Goal: Task Accomplishment & Management: Manage account settings

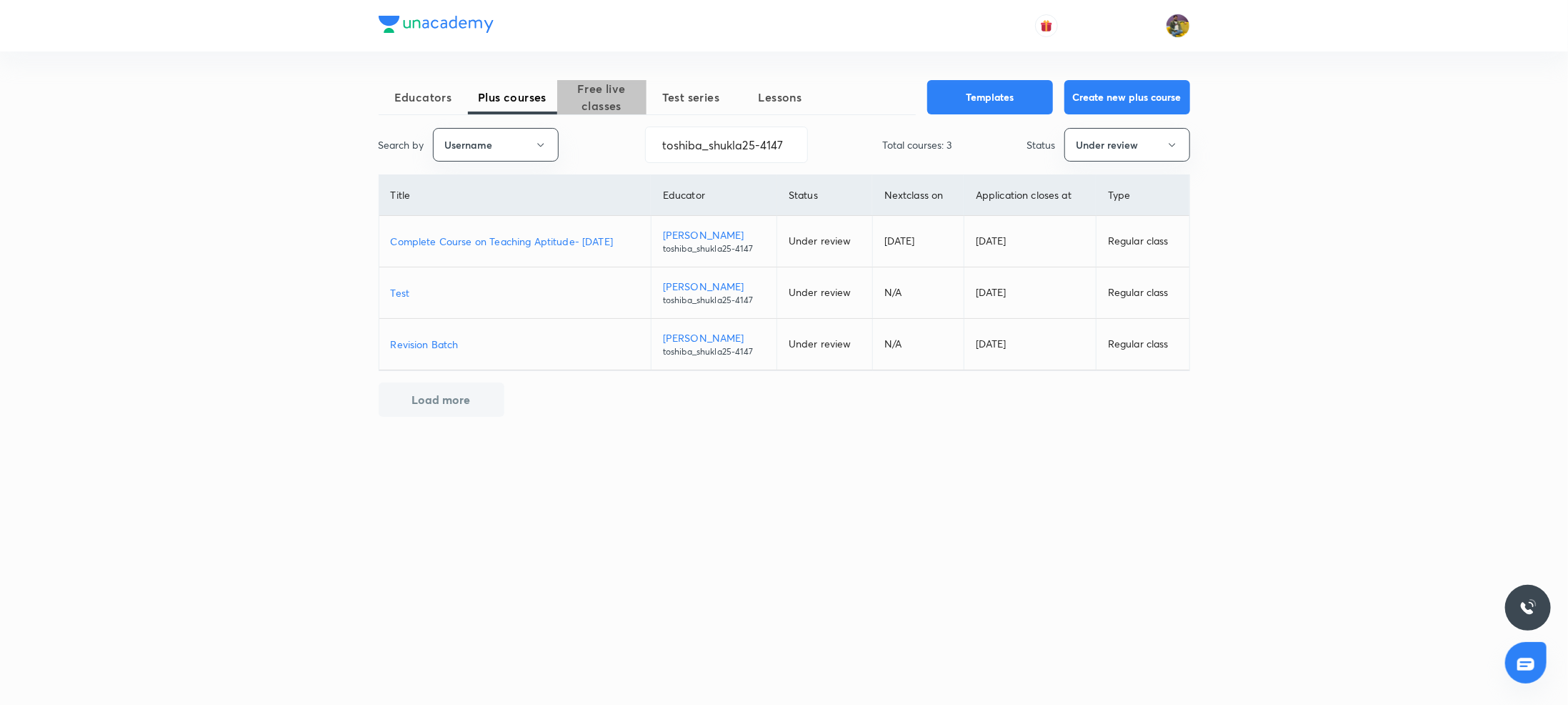
click at [596, 104] on span "Free live classes" at bounding box center [601, 98] width 89 height 34
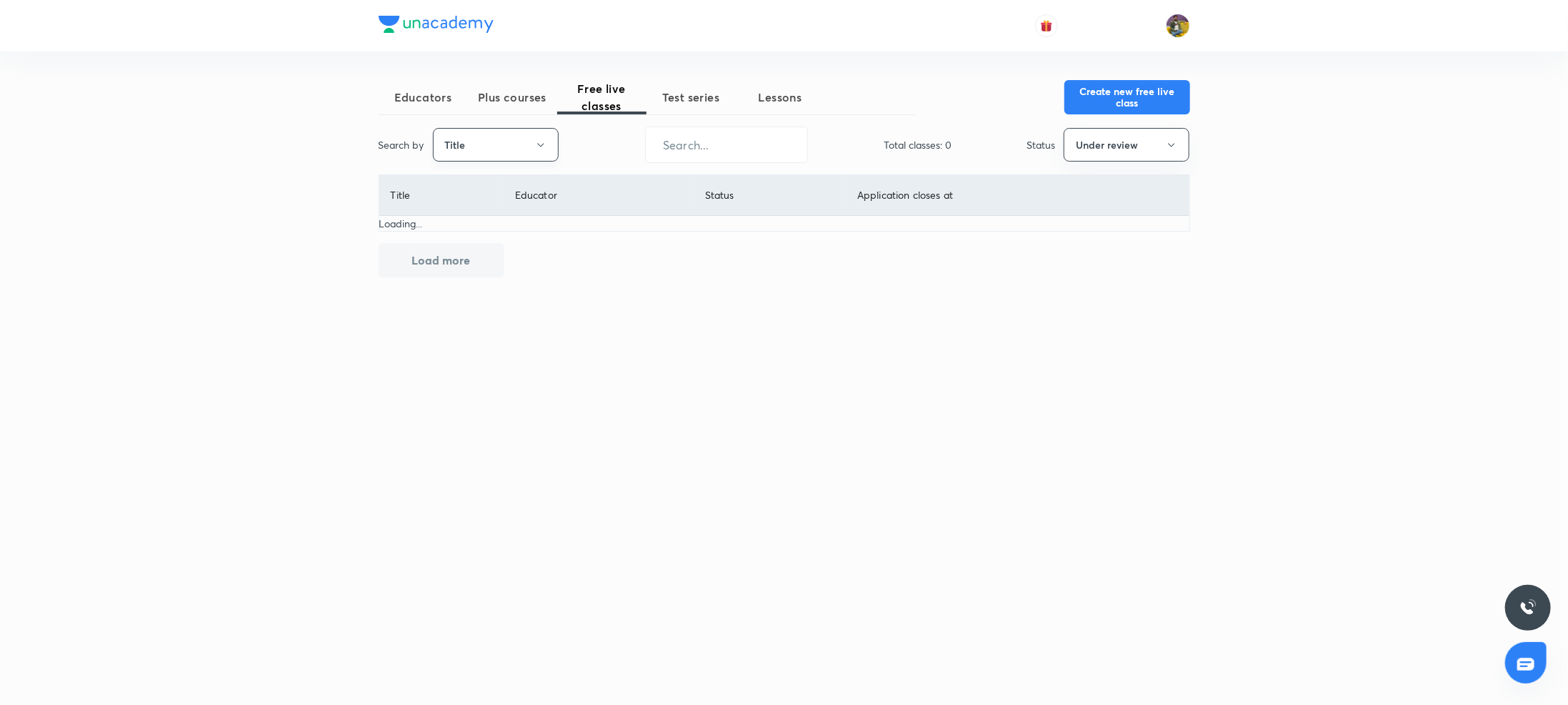
click at [537, 140] on icon "button" at bounding box center [541, 146] width 11 height 11
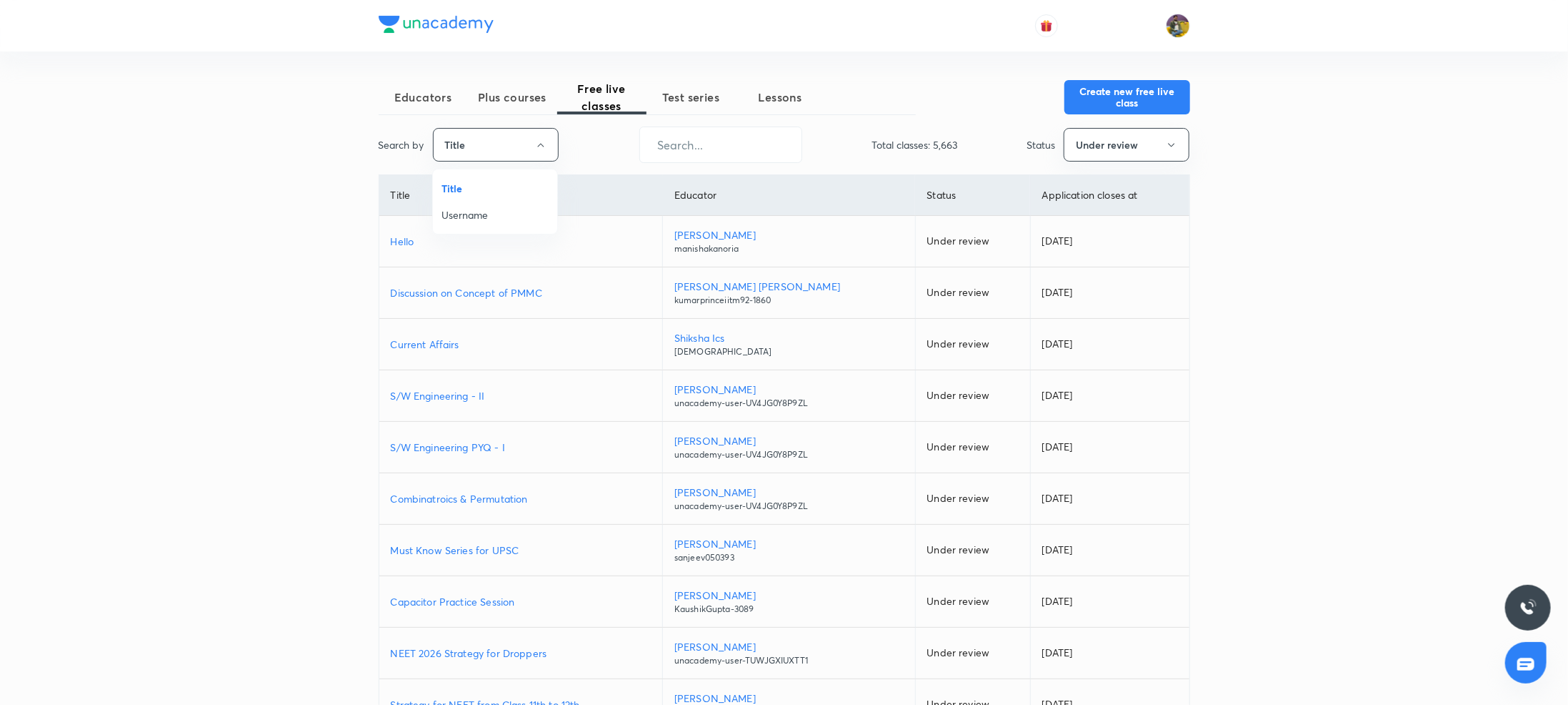
click at [473, 223] on li "Username" at bounding box center [495, 215] width 124 height 27
paste input "hafsamalik11-3118"
click at [750, 143] on input "text" at bounding box center [717, 145] width 162 height 36
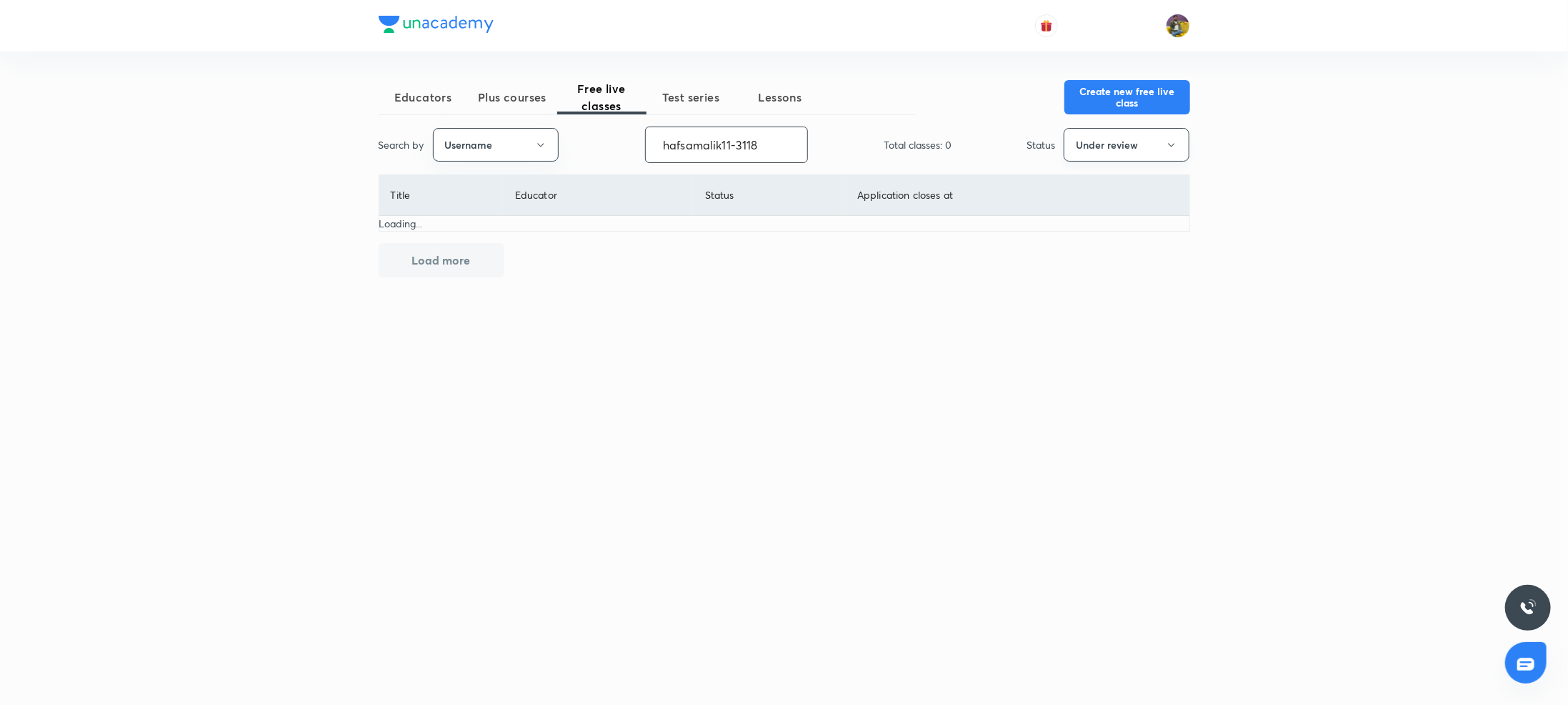
type input "hafsamalik11-3118"
click at [1156, 151] on button "Under review" at bounding box center [1126, 145] width 125 height 34
click at [1078, 265] on span "Live" at bounding box center [1128, 268] width 107 height 15
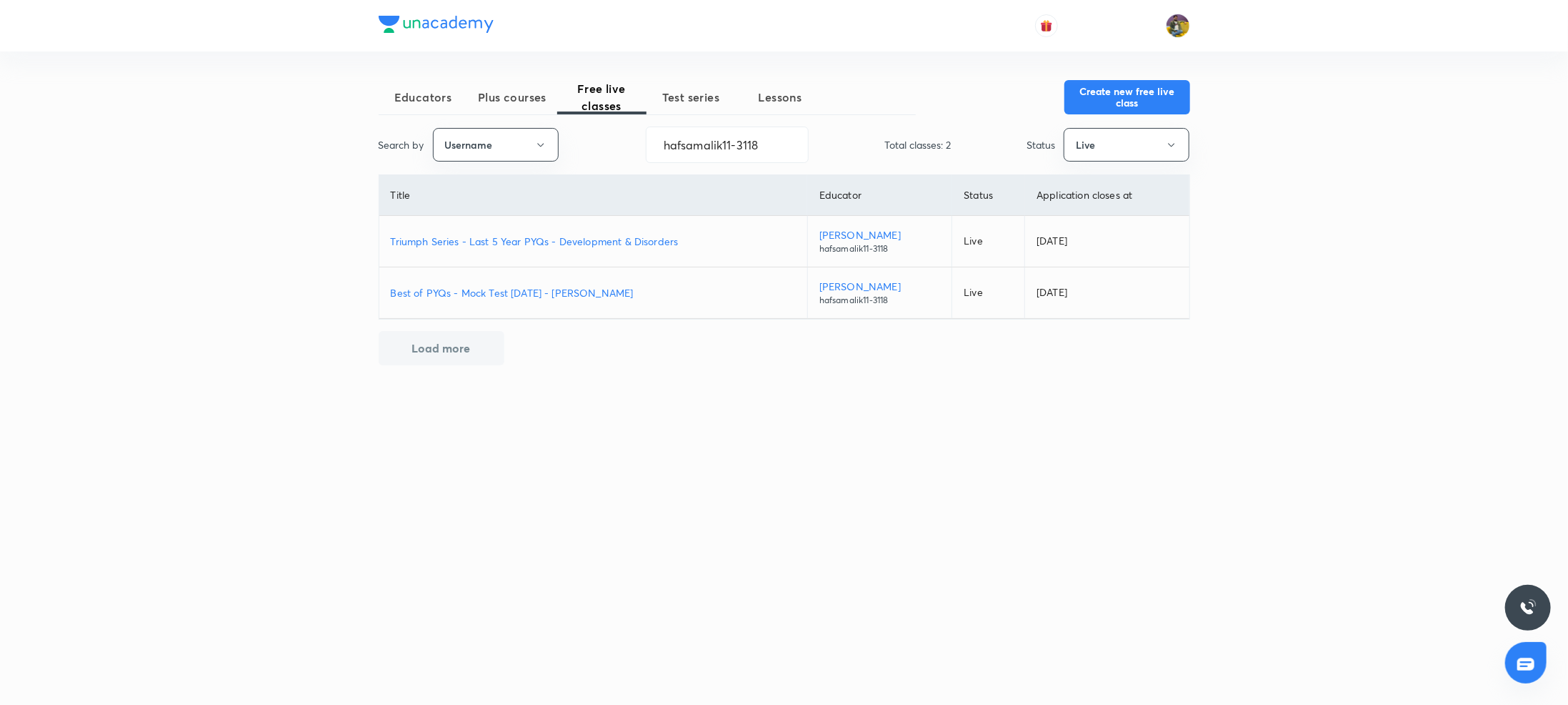
click at [508, 298] on p "Best of PYQs - Mock Test [DATE] - [PERSON_NAME]" at bounding box center [593, 293] width 405 height 15
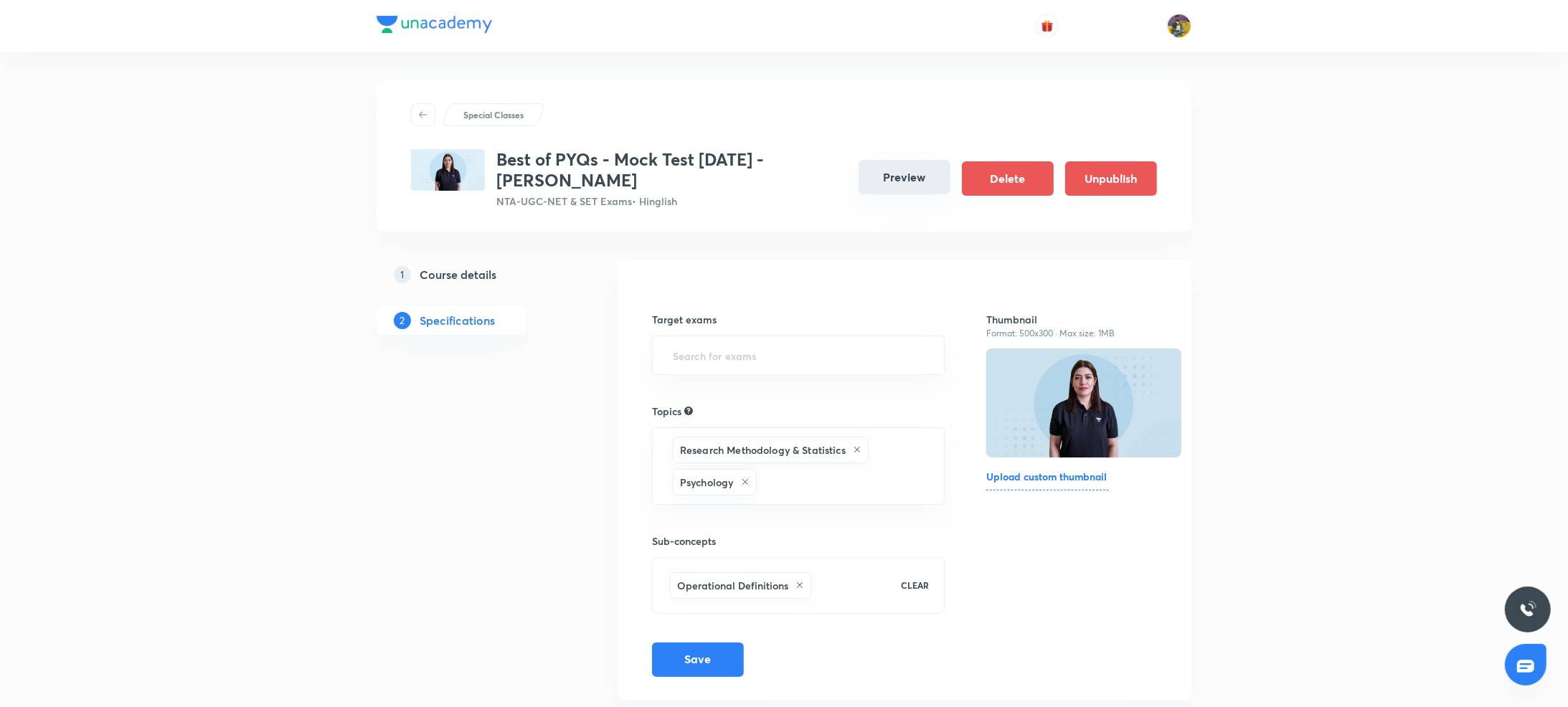
click at [884, 180] on button "Preview" at bounding box center [904, 177] width 92 height 35
